Goal: Task Accomplishment & Management: Complete application form

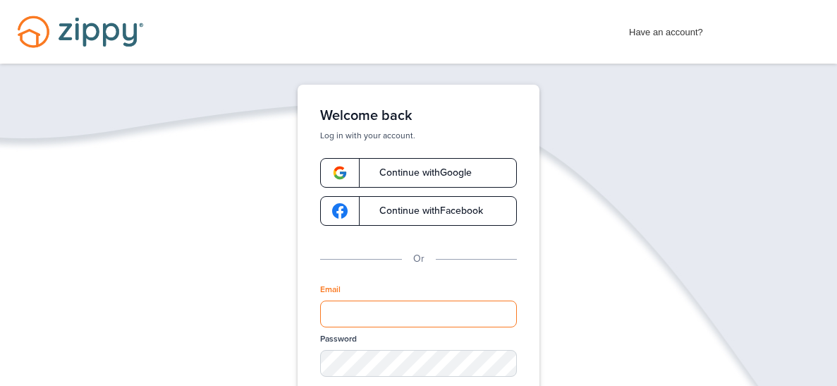
click at [410, 313] on input "Email" at bounding box center [418, 313] width 197 height 27
click at [391, 173] on span "Continue with Google" at bounding box center [418, 173] width 106 height 10
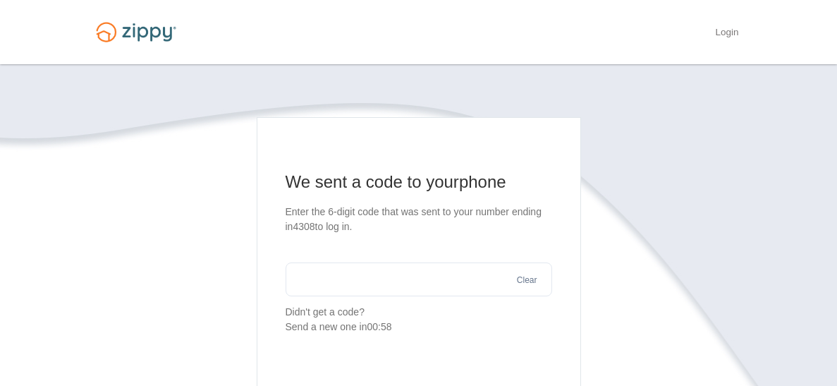
click at [401, 262] on input "text" at bounding box center [419, 279] width 266 height 34
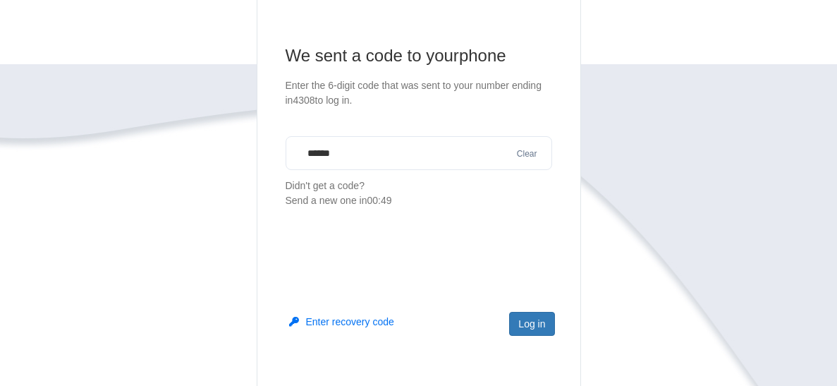
scroll to position [136, 0]
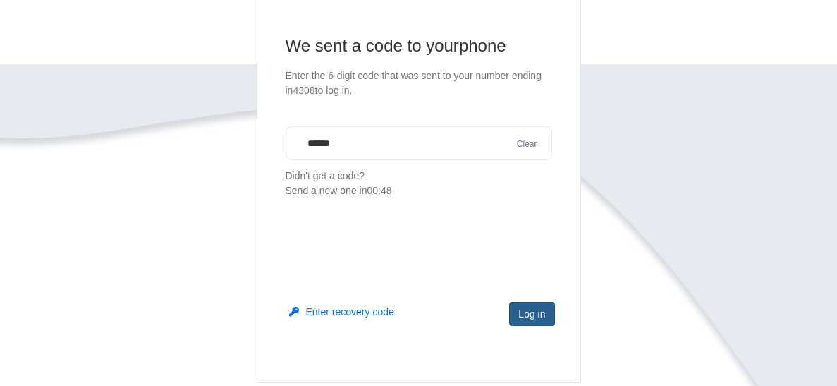
type input "******"
click at [534, 317] on button "Log in" at bounding box center [531, 314] width 45 height 24
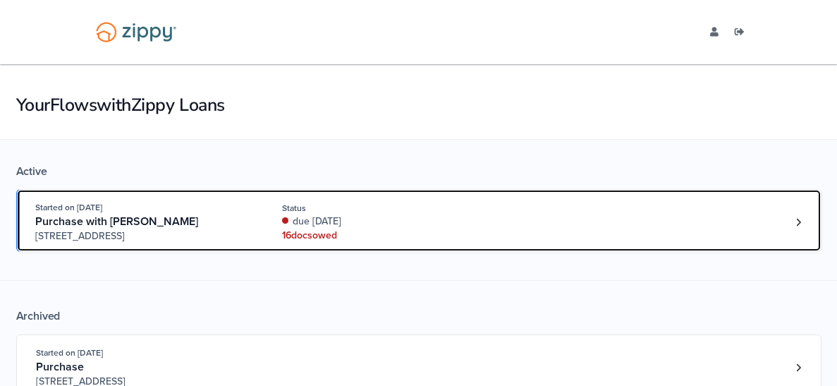
click at [307, 236] on div "16 doc s owed" at bounding box center [376, 235] width 188 height 14
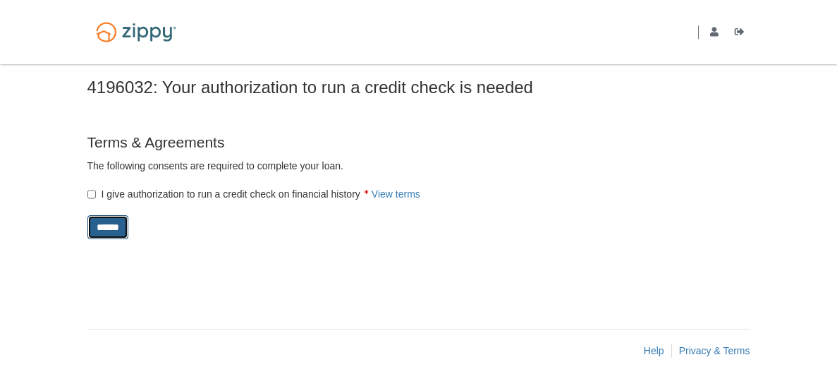
click at [119, 224] on input "******" at bounding box center [107, 227] width 41 height 24
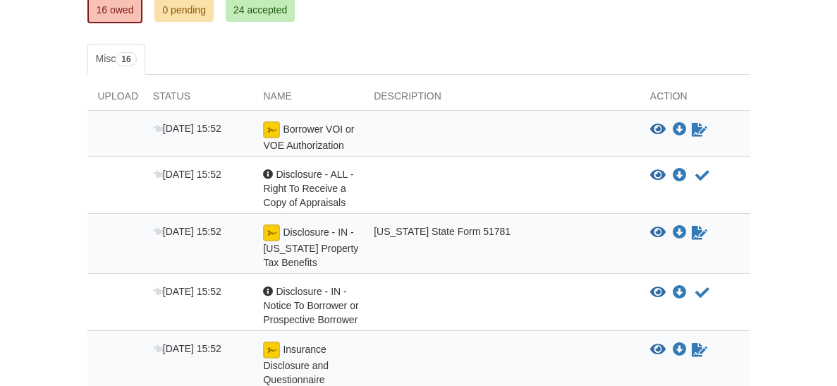
scroll to position [254, 0]
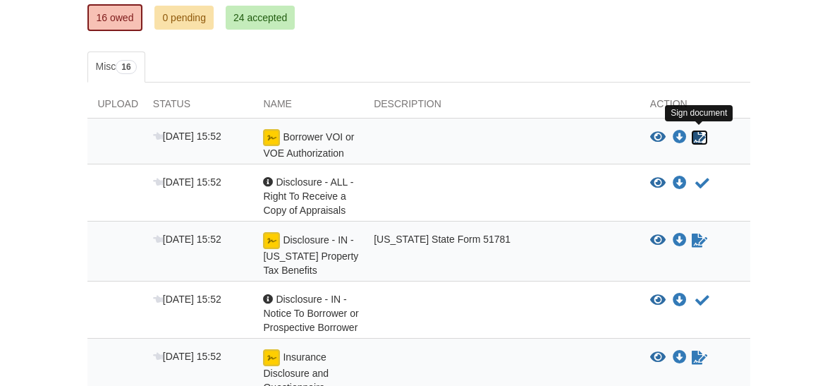
click at [694, 137] on icon "Sign Form" at bounding box center [700, 137] width 16 height 14
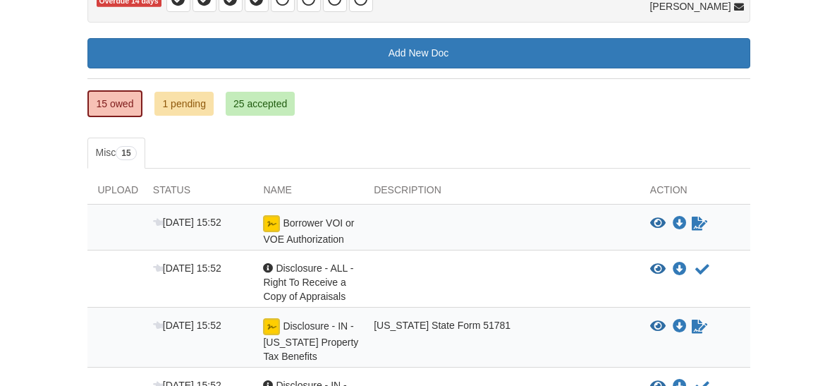
scroll to position [168, 0]
click at [202, 85] on div "15 owed 1 pending 25 accepted My Estimated Payment × My Estimated Payment Add N…" at bounding box center [418, 84] width 663 height 94
click at [192, 99] on link "1 pending" at bounding box center [183, 104] width 59 height 24
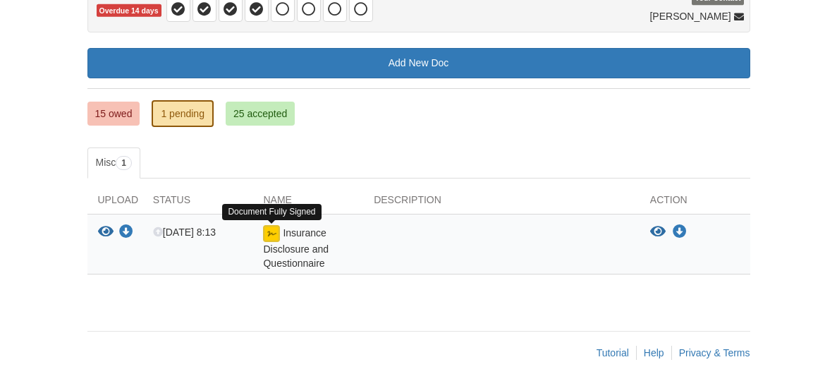
click at [268, 228] on img at bounding box center [271, 233] width 17 height 17
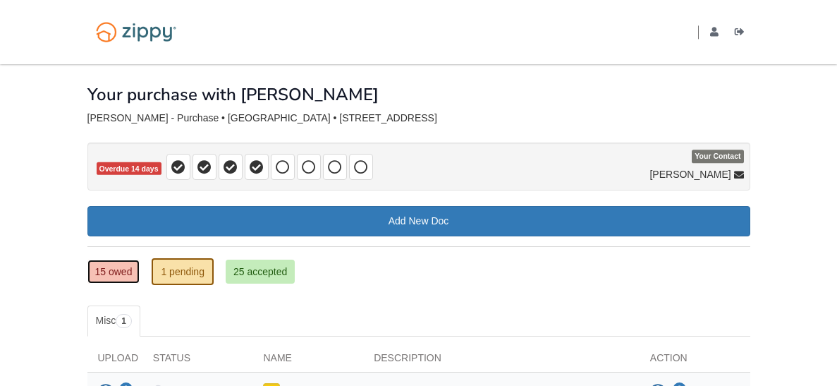
click at [109, 269] on link "15 owed" at bounding box center [113, 271] width 53 height 24
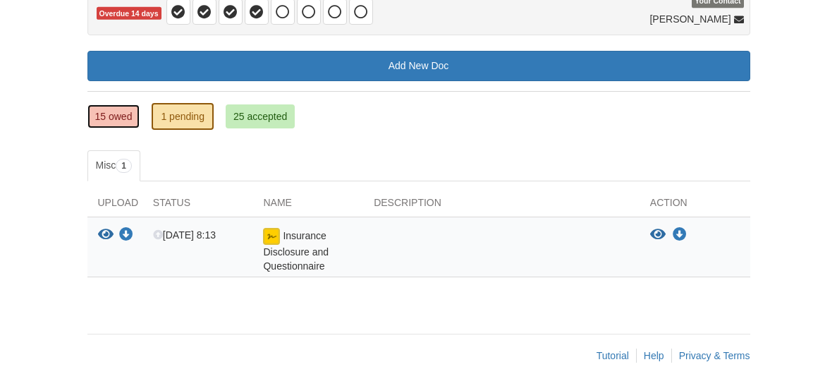
scroll to position [158, 0]
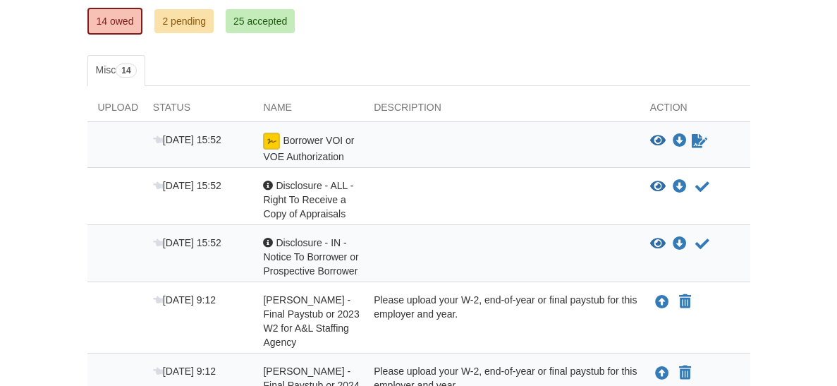
scroll to position [250, 0]
click at [693, 141] on icon "Waiting for your co-borrower to e-sign" at bounding box center [700, 141] width 16 height 14
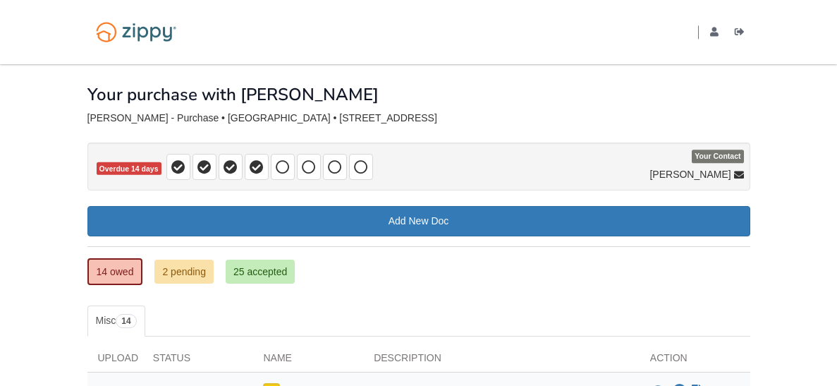
scroll to position [0, 0]
